Goal: Task Accomplishment & Management: Manage account settings

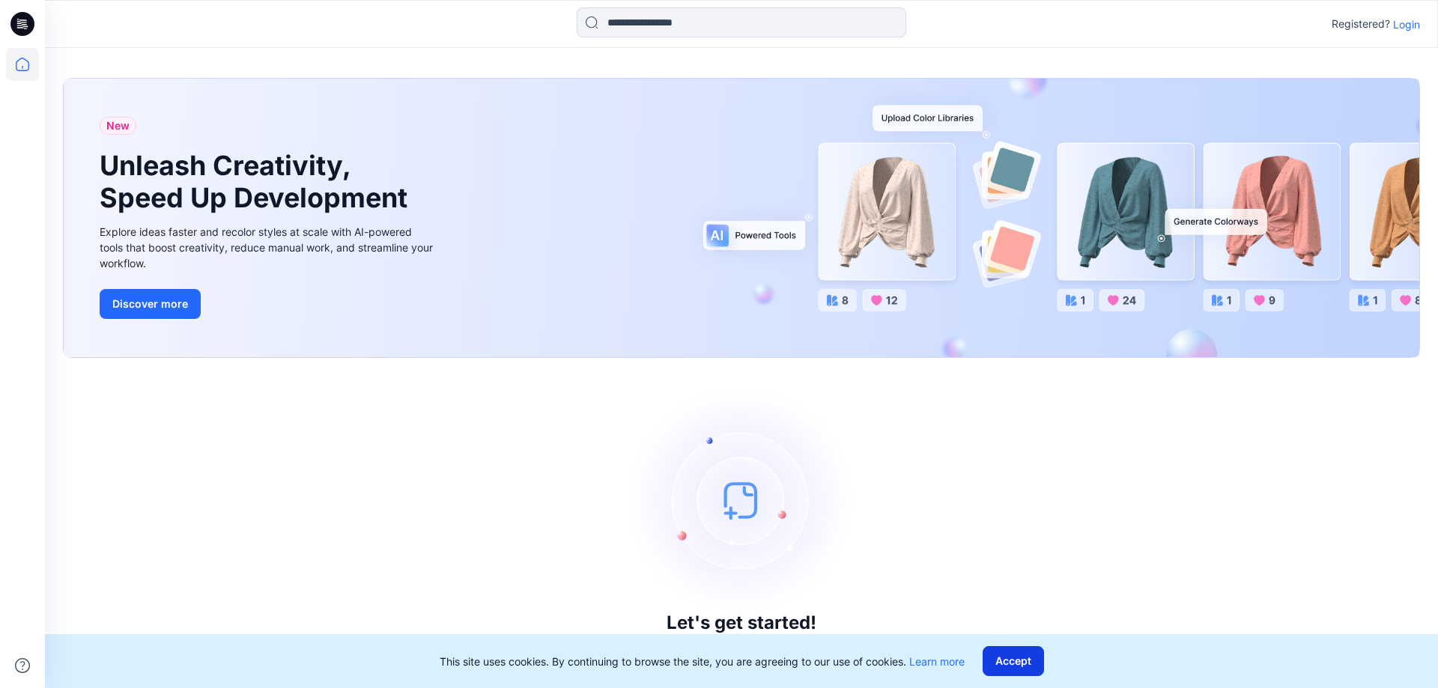
click at [1016, 661] on button "Accept" at bounding box center [1013, 661] width 61 height 30
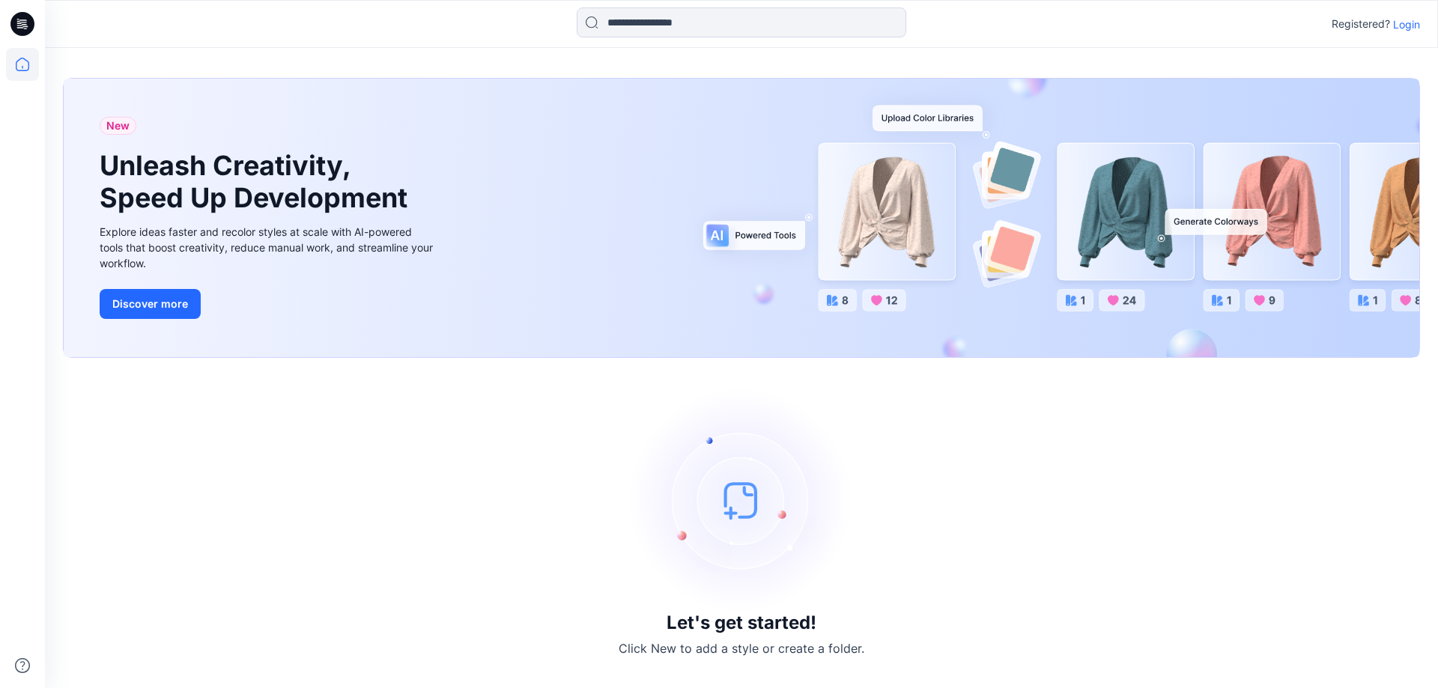
click at [1405, 23] on p "Login" at bounding box center [1406, 24] width 27 height 16
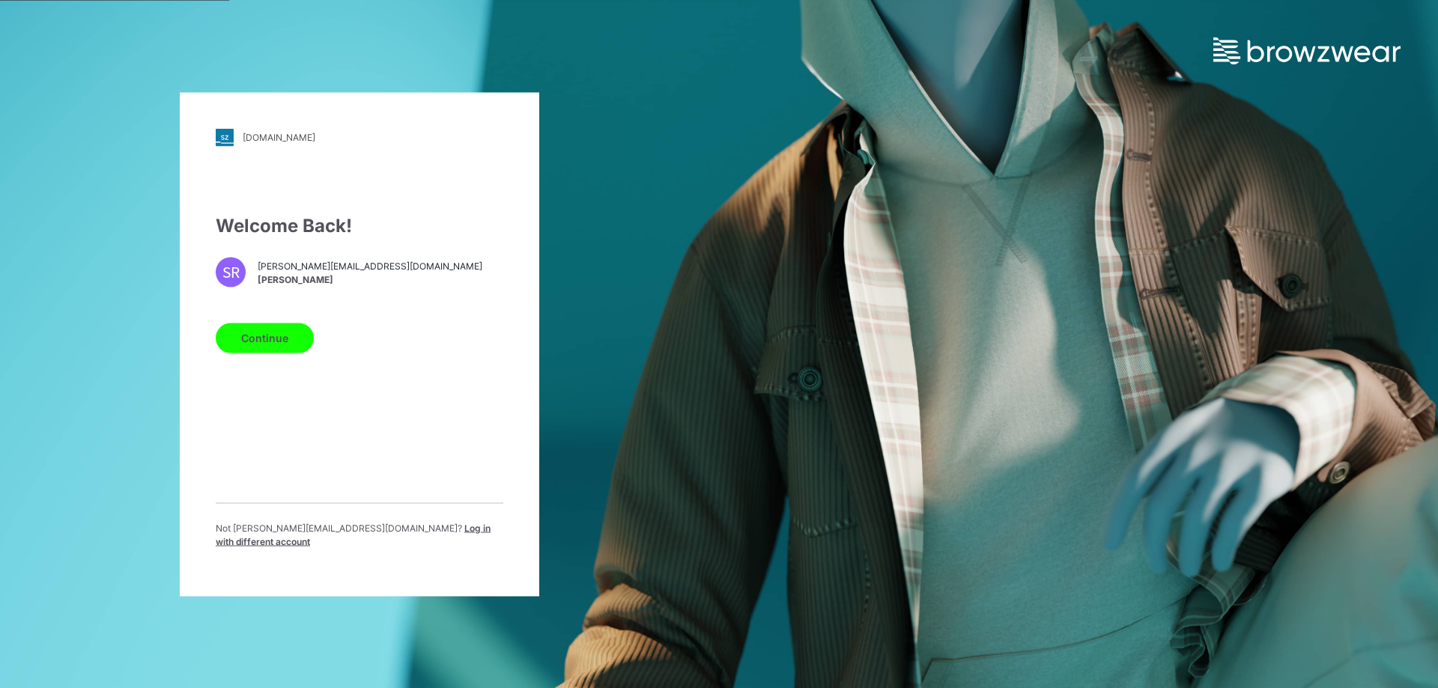
click at [285, 351] on button "Continue" at bounding box center [265, 338] width 98 height 30
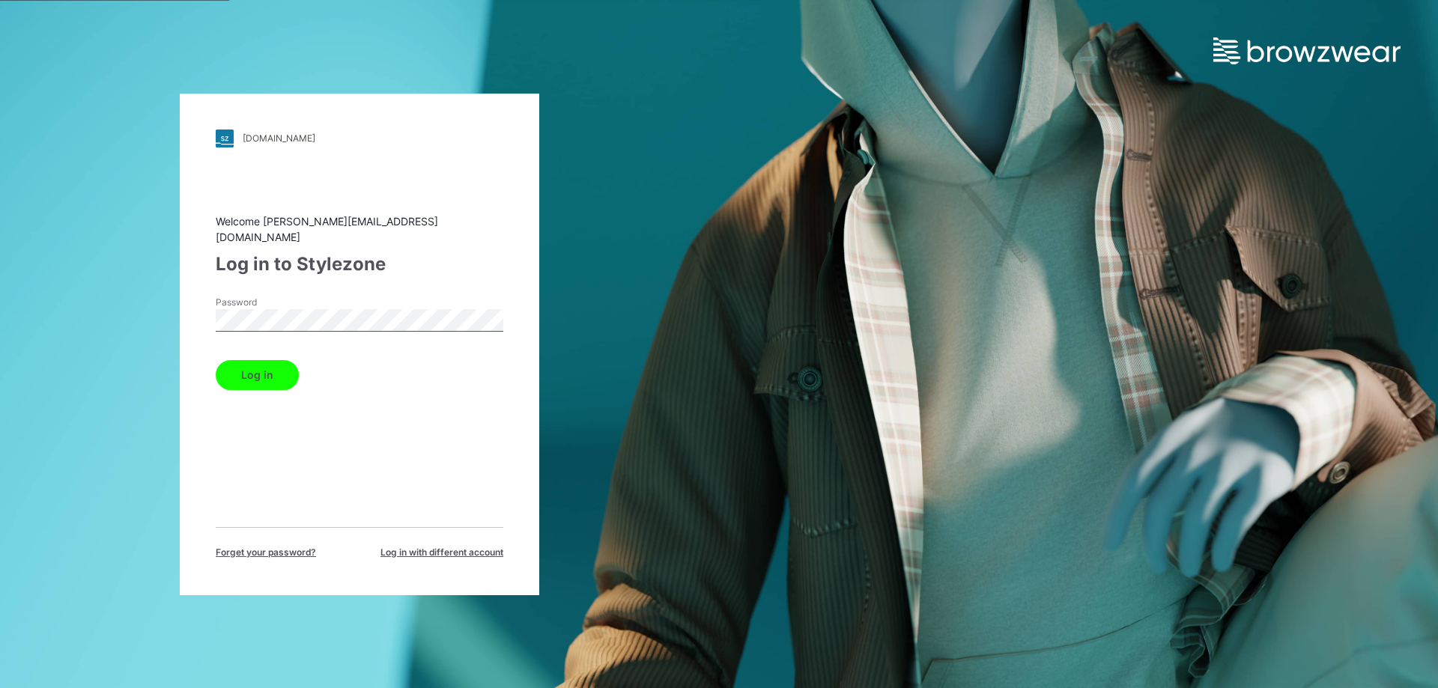
click at [258, 360] on button "Log in" at bounding box center [257, 375] width 83 height 30
